Goal: Obtain resource: Download file/media

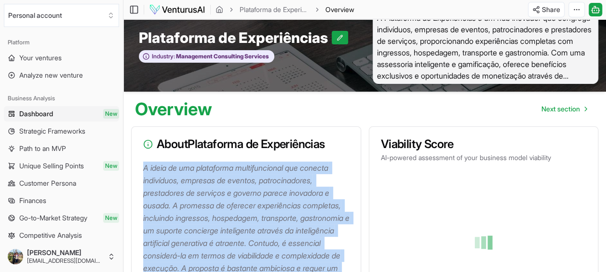
scroll to position [16, 0]
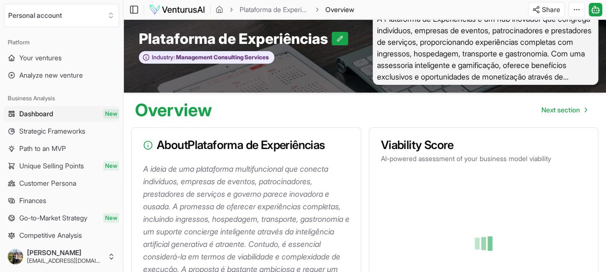
click at [484, 222] on div at bounding box center [484, 243] width 198 height 137
click at [513, 209] on div at bounding box center [484, 243] width 198 height 137
click at [497, 223] on div at bounding box center [484, 243] width 198 height 137
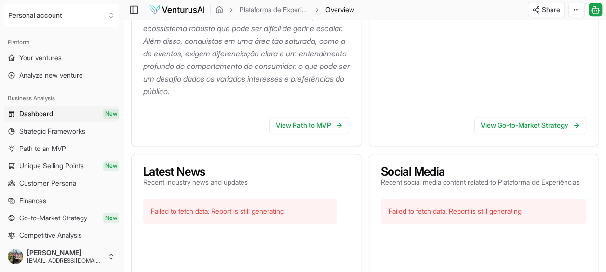
scroll to position [354, 0]
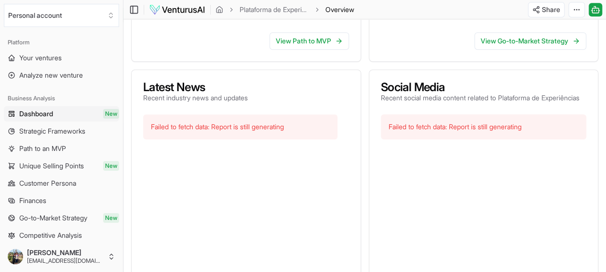
click at [464, 139] on div "Failed to fetch data: Report is still generating" at bounding box center [484, 126] width 206 height 25
click at [536, 103] on p "Recent social media content related to Plataforma de Experiências" at bounding box center [480, 98] width 199 height 10
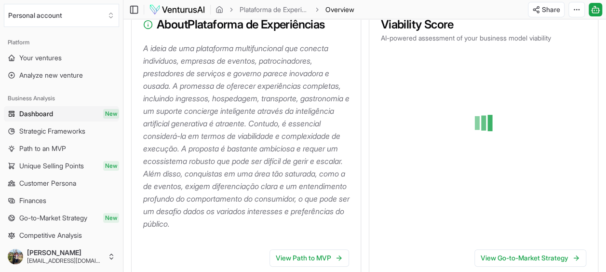
scroll to position [48, 0]
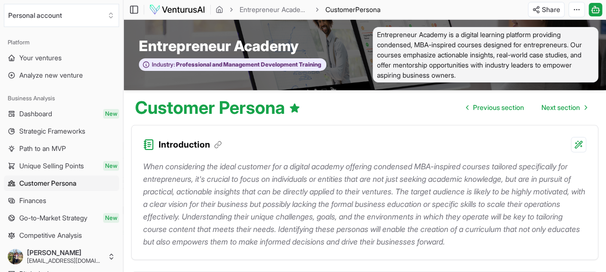
click at [219, 178] on p "When considering the ideal customer for a digital academy offering condensed MB…" at bounding box center [364, 204] width 443 height 88
click at [579, 11] on html "We value your privacy We use cookies to enhance your browsing experience, serve…" at bounding box center [303, 136] width 606 height 272
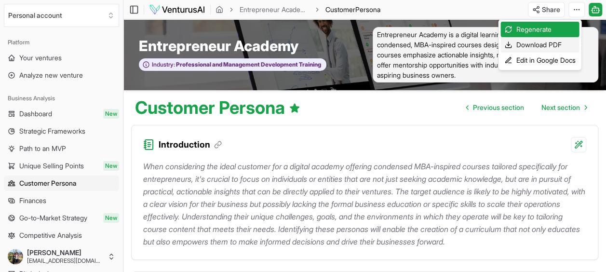
click at [550, 47] on div "Download PDF" at bounding box center [540, 44] width 79 height 15
